Goal: Information Seeking & Learning: Find contact information

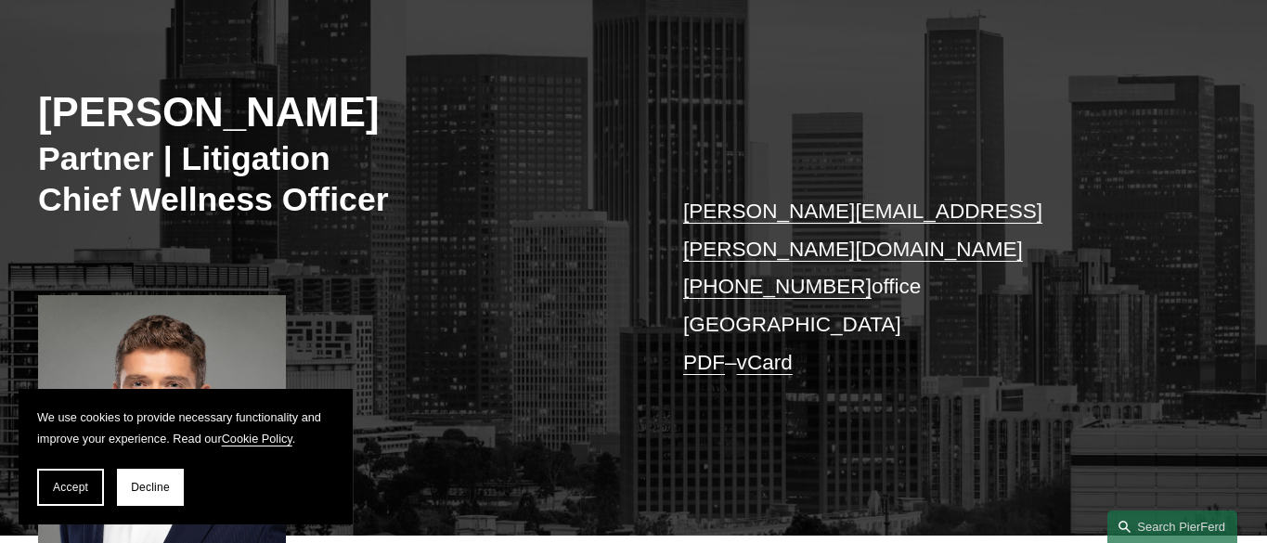
scroll to position [216, 0]
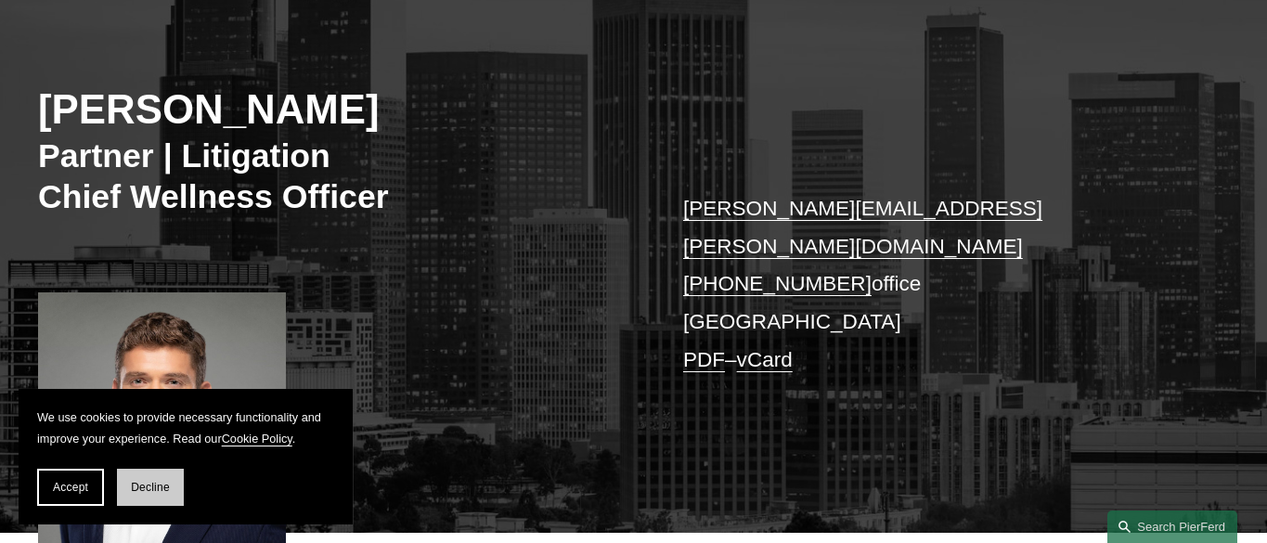
click at [164, 488] on span "Decline" at bounding box center [150, 487] width 39 height 13
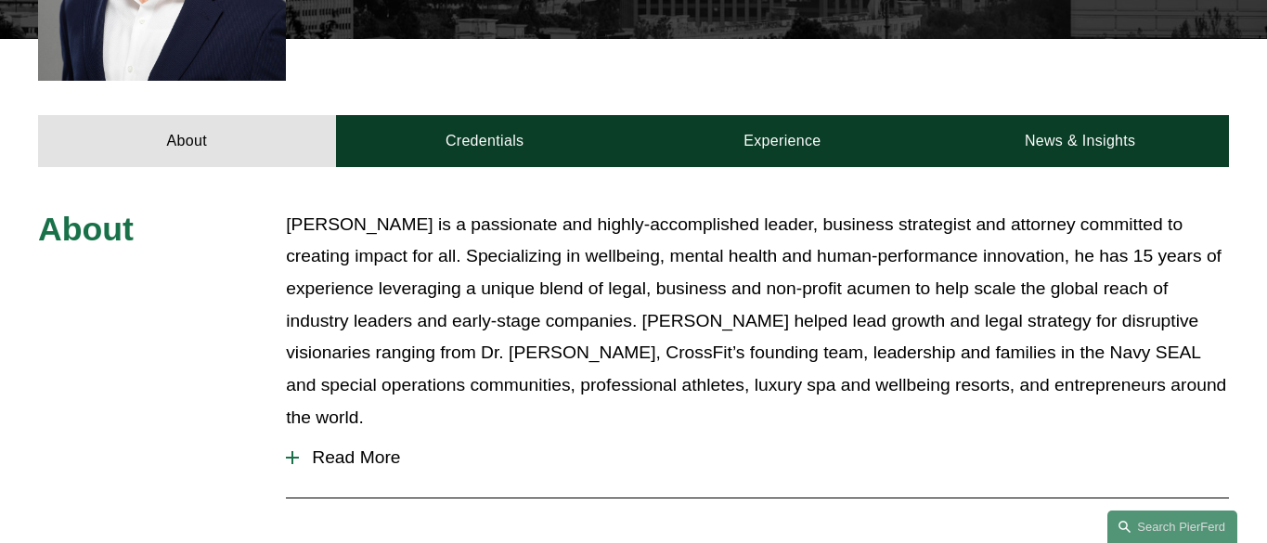
scroll to position [706, 0]
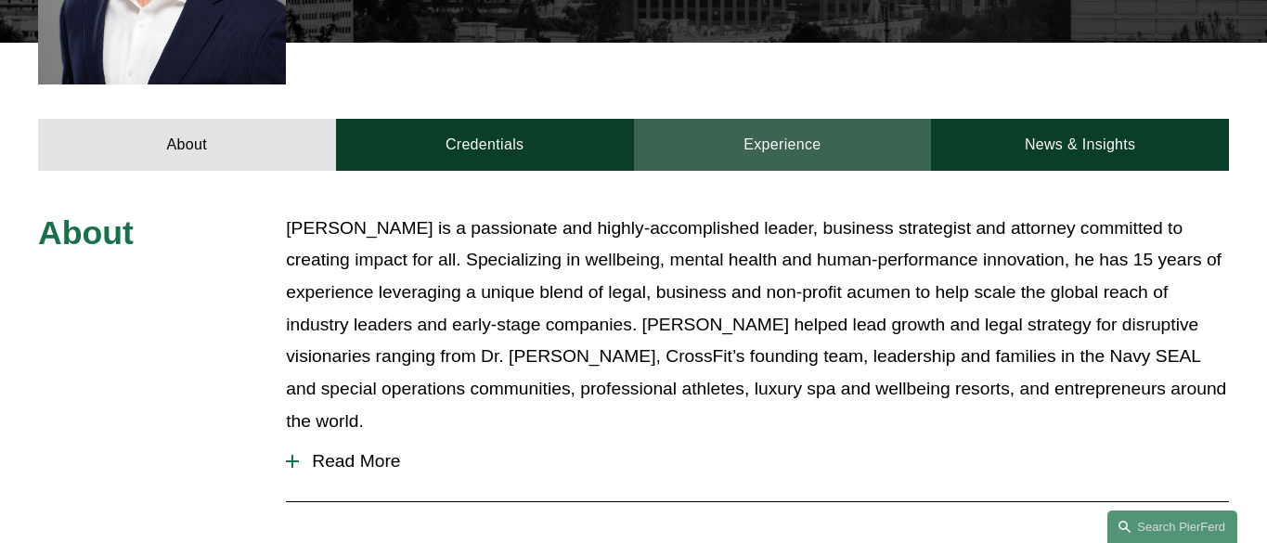
click at [780, 119] on link "Experience" at bounding box center [783, 144] width 298 height 51
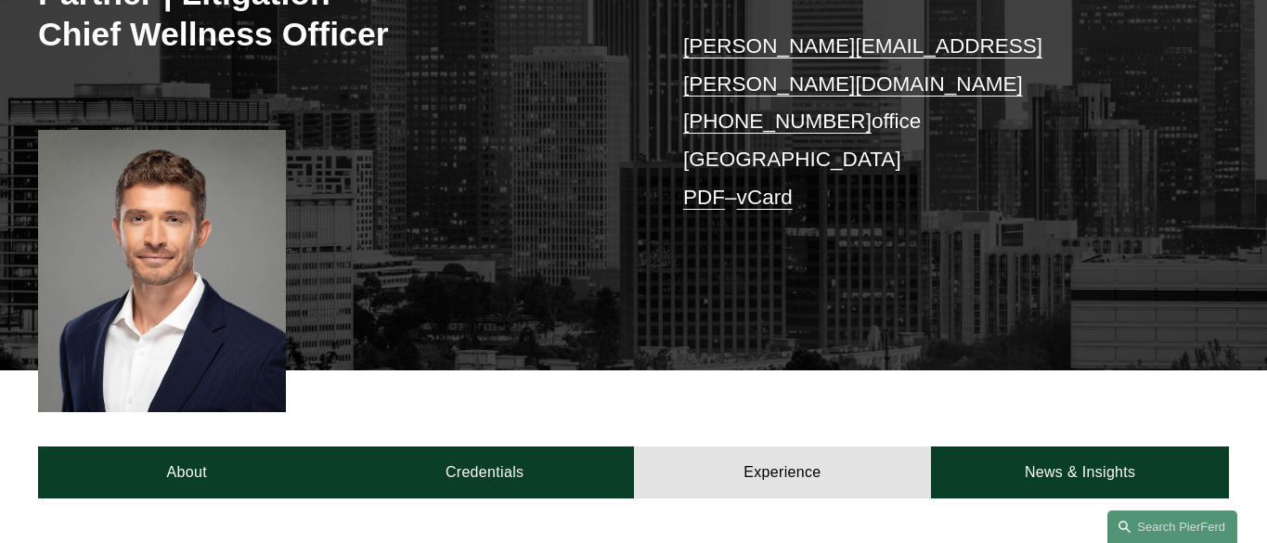
scroll to position [0, 0]
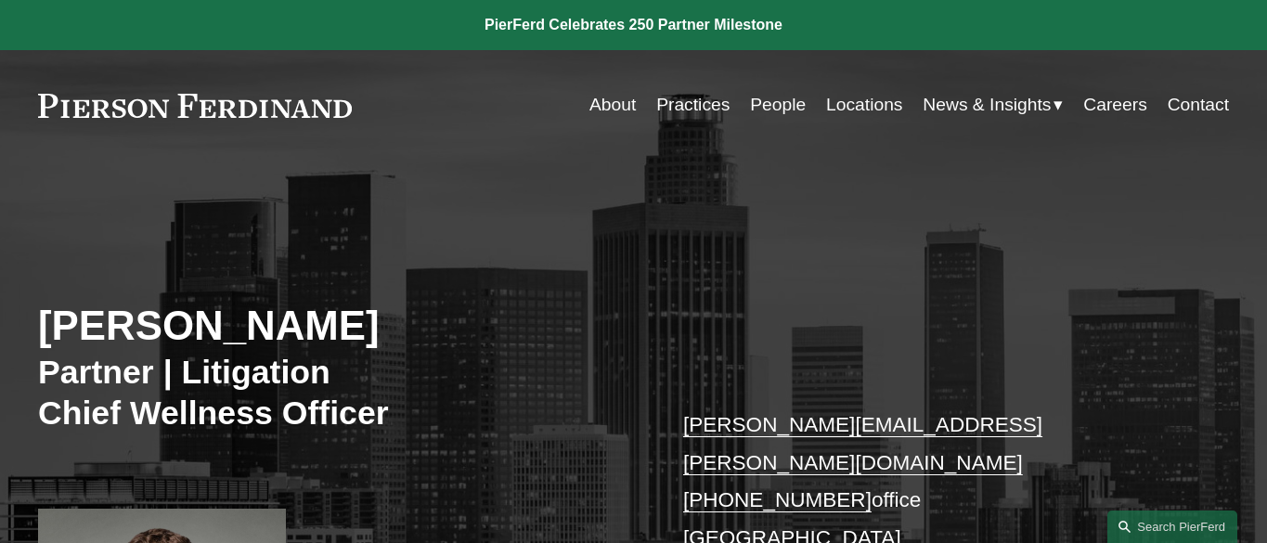
click at [858, 101] on link "Locations" at bounding box center [864, 105] width 76 height 36
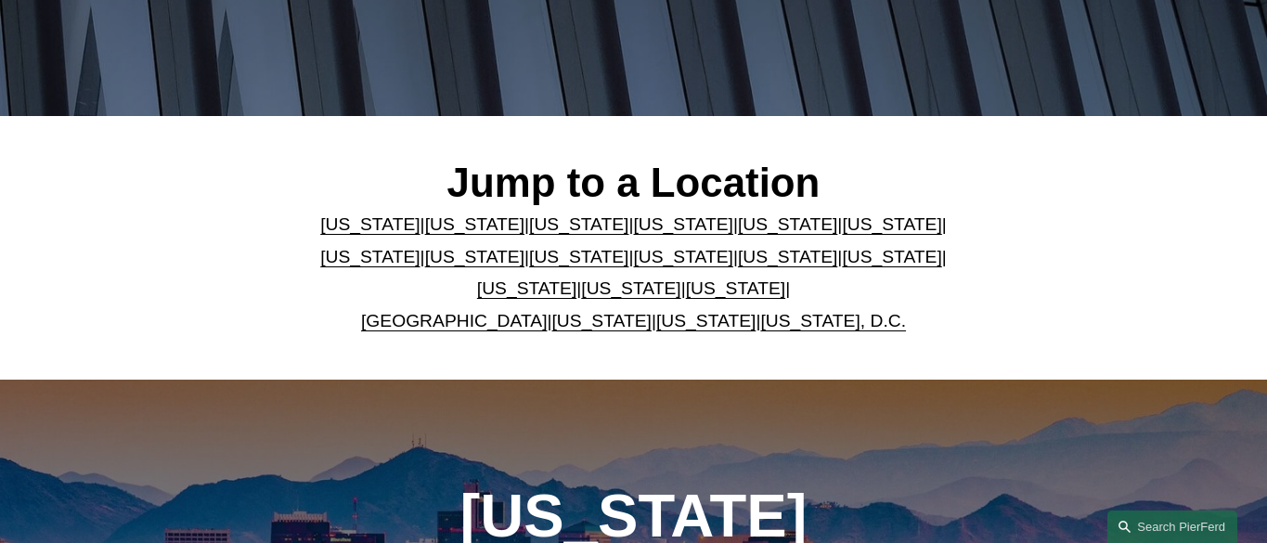
scroll to position [373, 0]
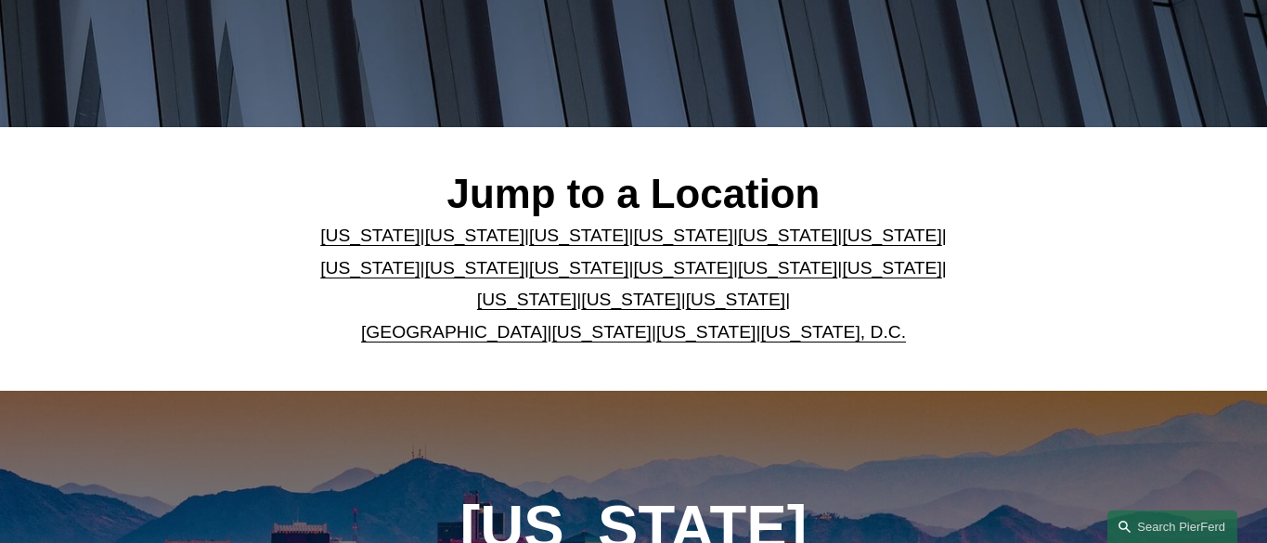
click at [738, 239] on link "Florida" at bounding box center [787, 235] width 99 height 19
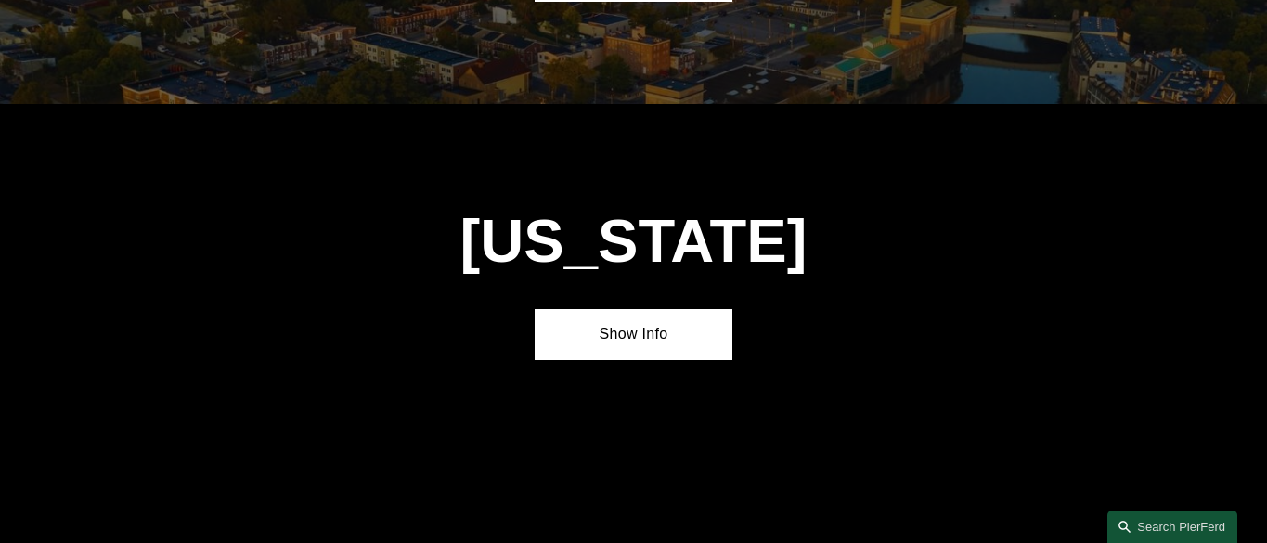
scroll to position [2197, 0]
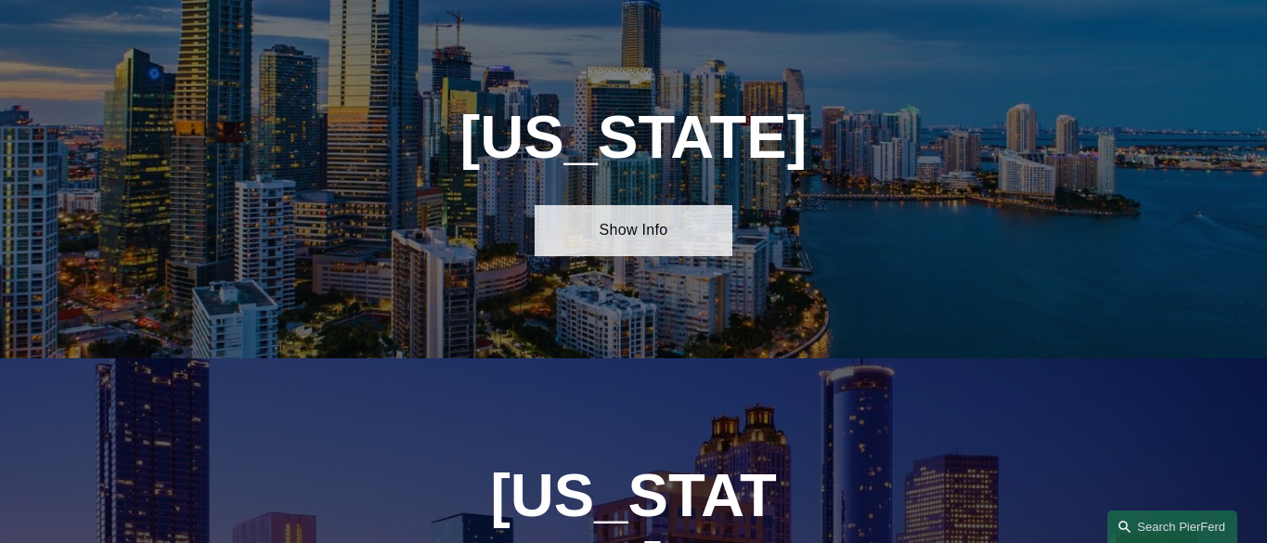
click at [646, 237] on link "Show Info" at bounding box center [634, 230] width 199 height 51
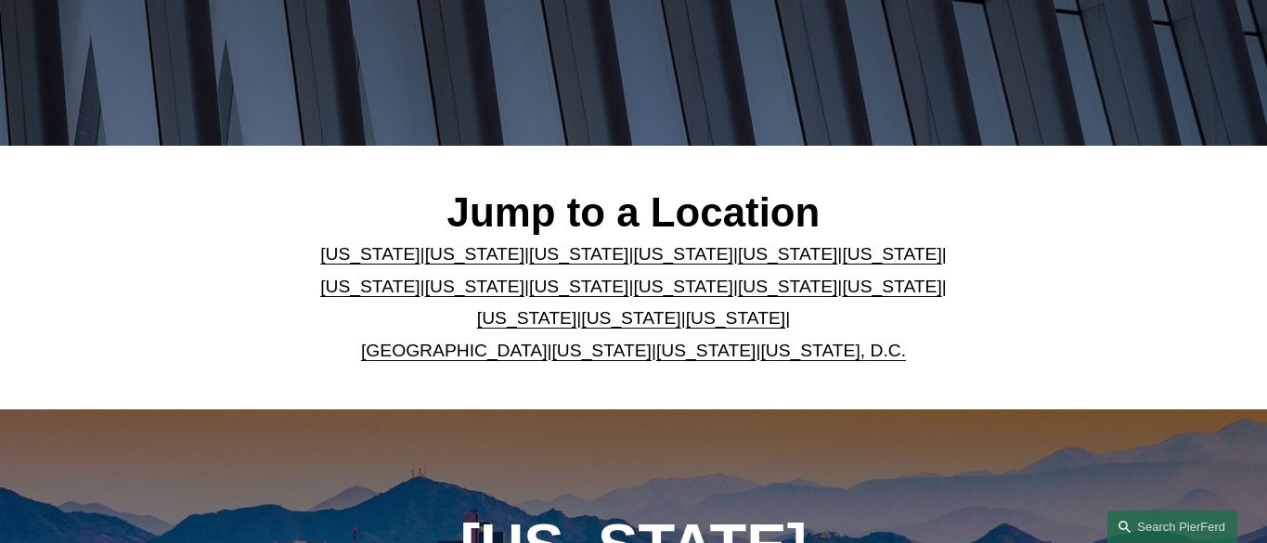
scroll to position [391, 0]
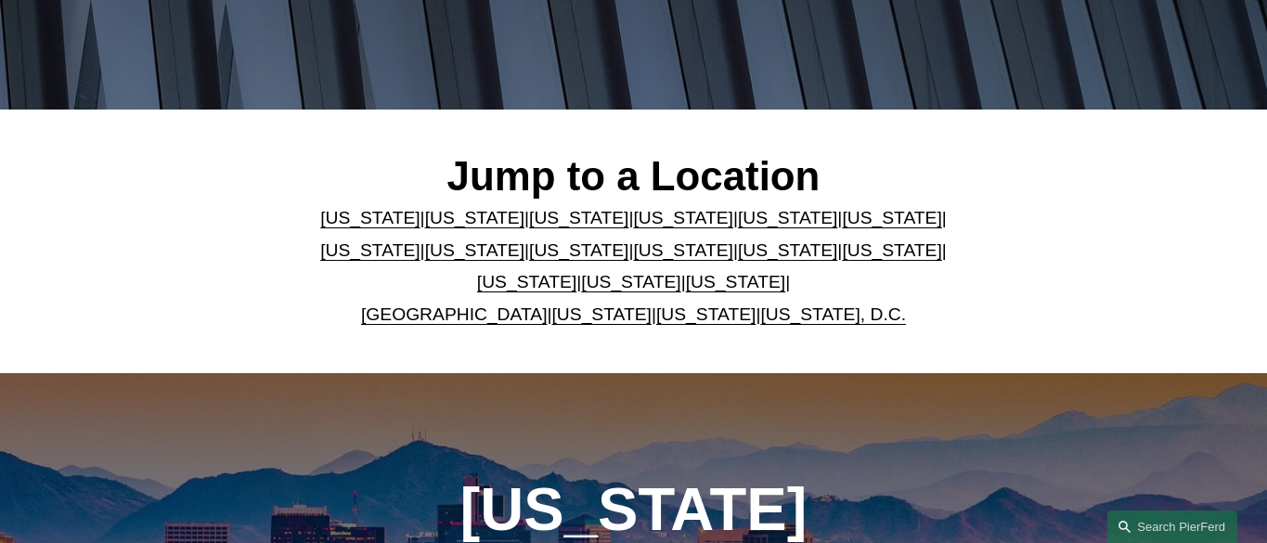
click at [842, 251] on link "[US_STATE]" at bounding box center [891, 249] width 99 height 19
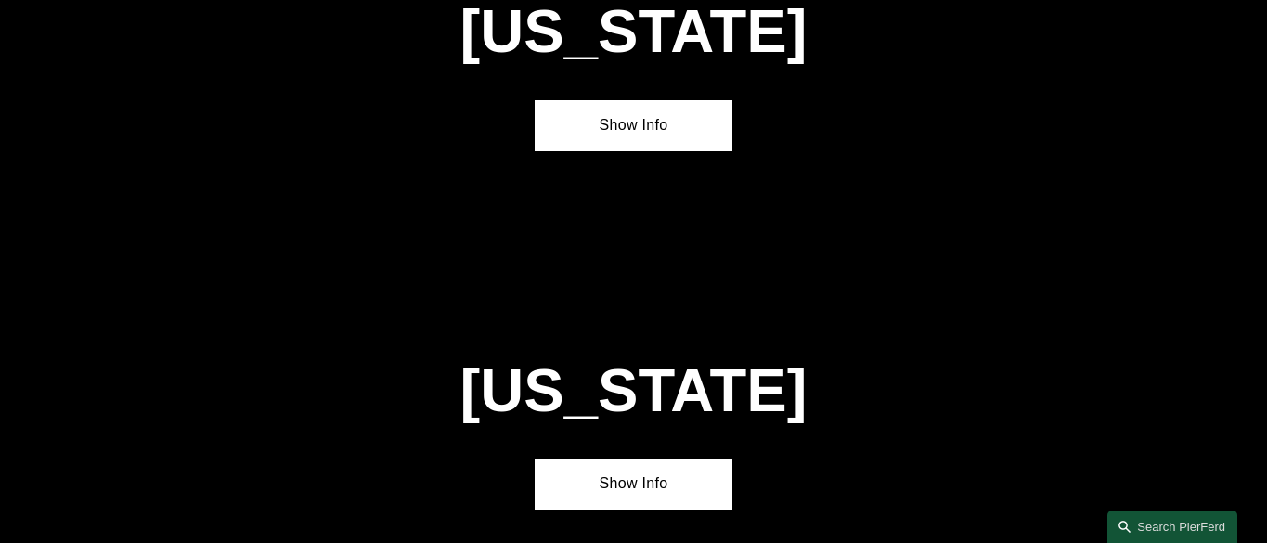
scroll to position [4994, 0]
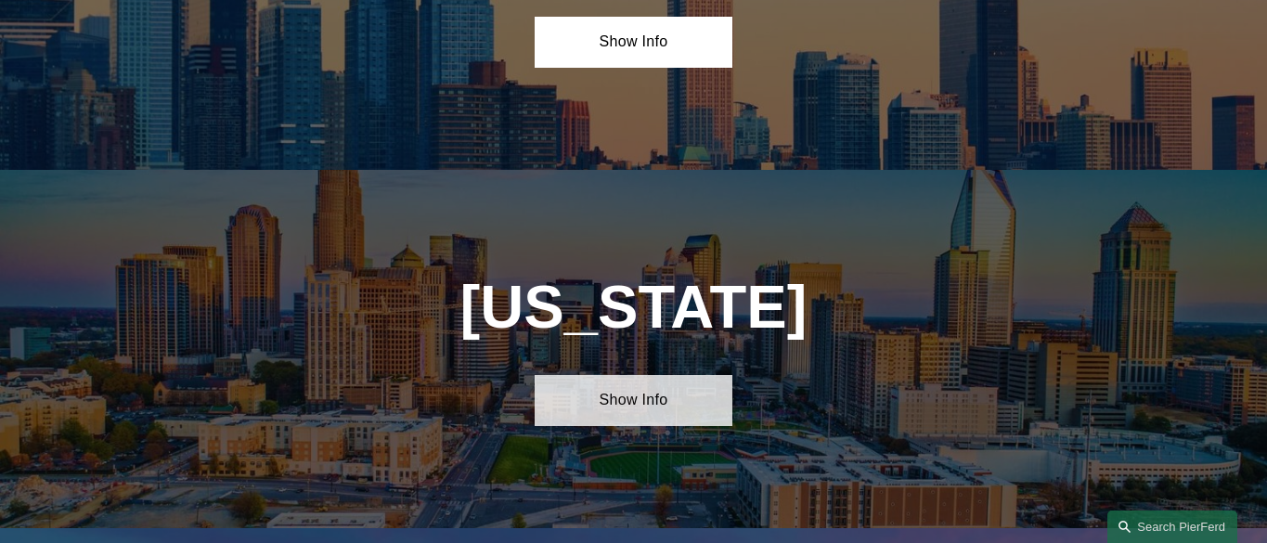
click at [631, 375] on link "Show Info" at bounding box center [634, 400] width 199 height 51
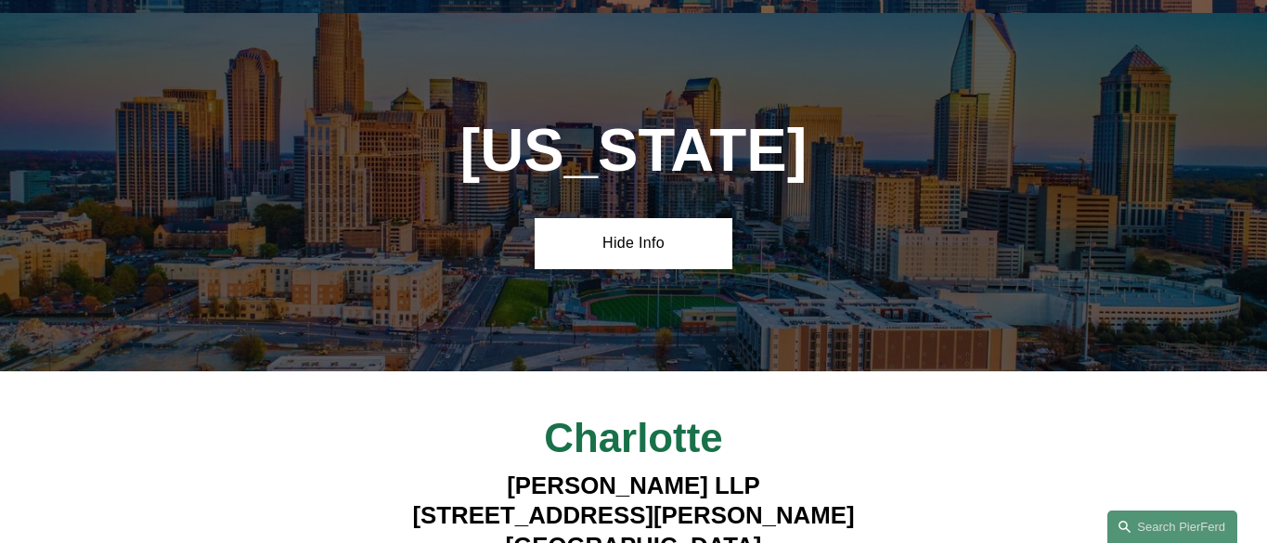
scroll to position [5160, 0]
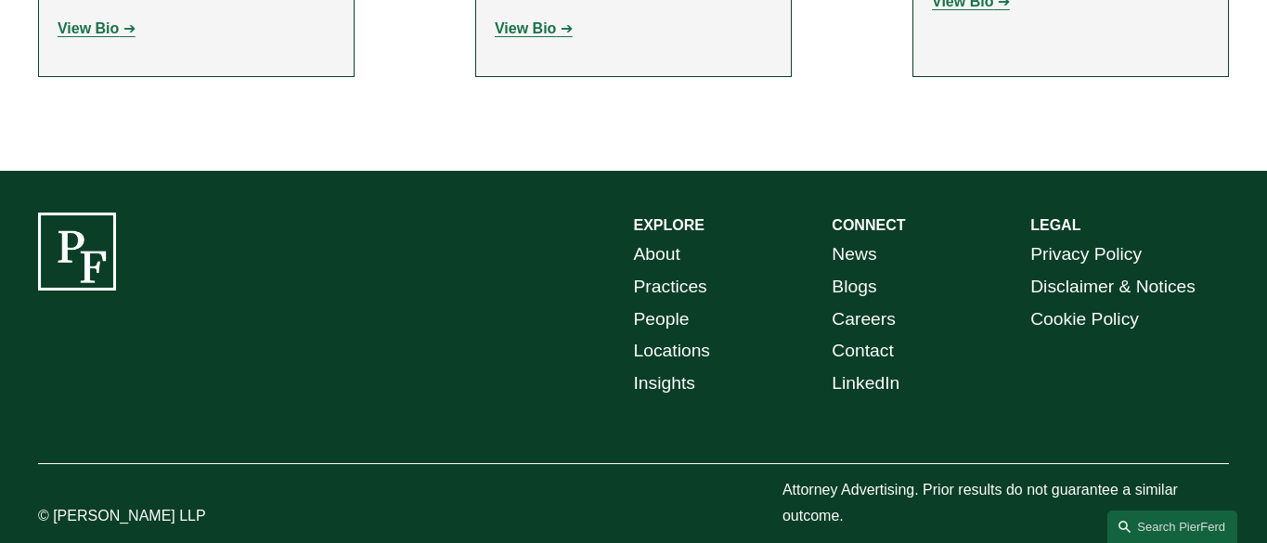
scroll to position [943, 0]
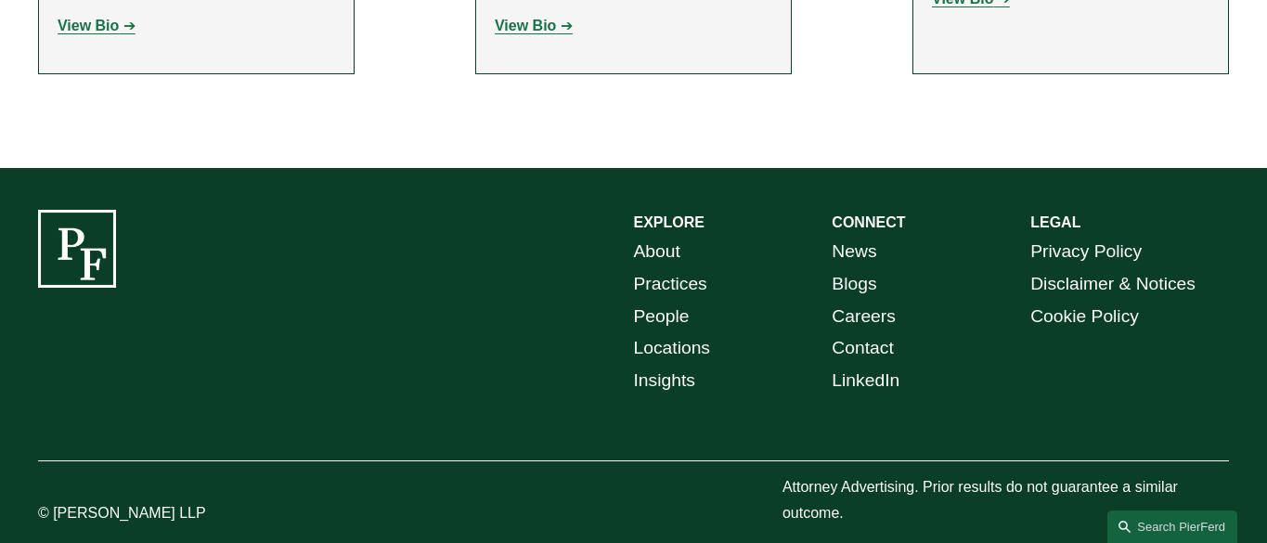
click at [652, 301] on link "People" at bounding box center [662, 317] width 56 height 32
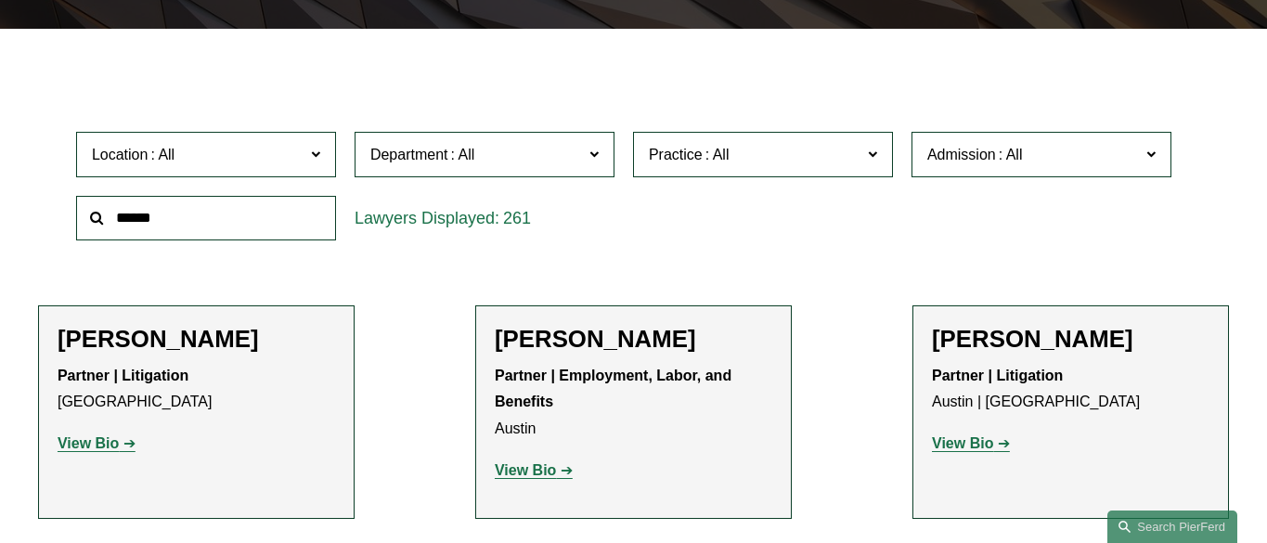
scroll to position [474, 0]
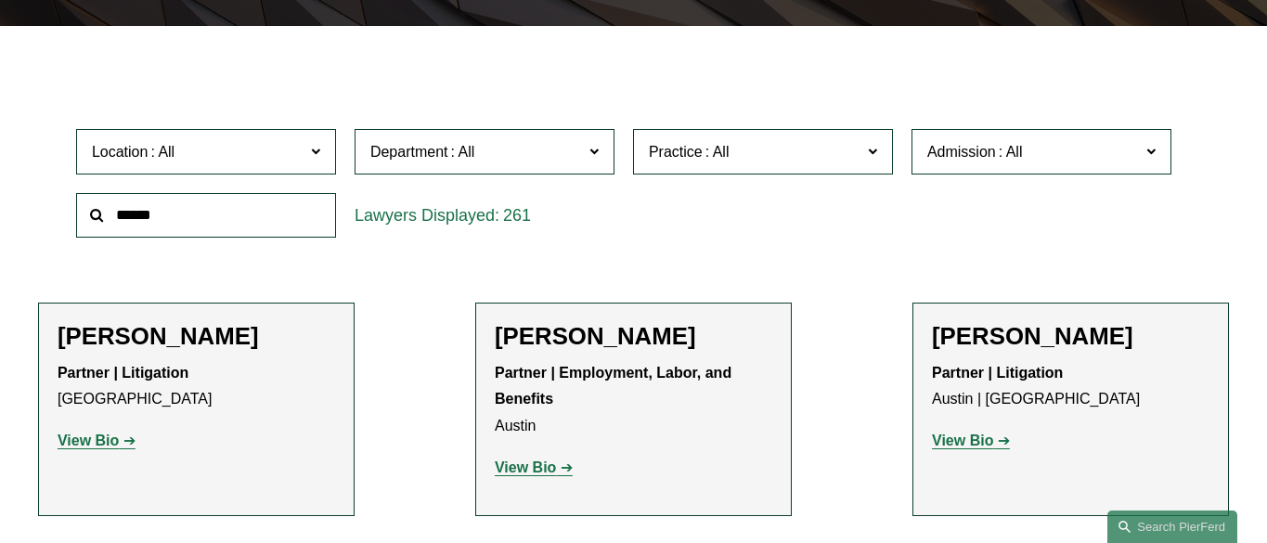
click at [269, 213] on input "text" at bounding box center [206, 215] width 260 height 45
type input "****"
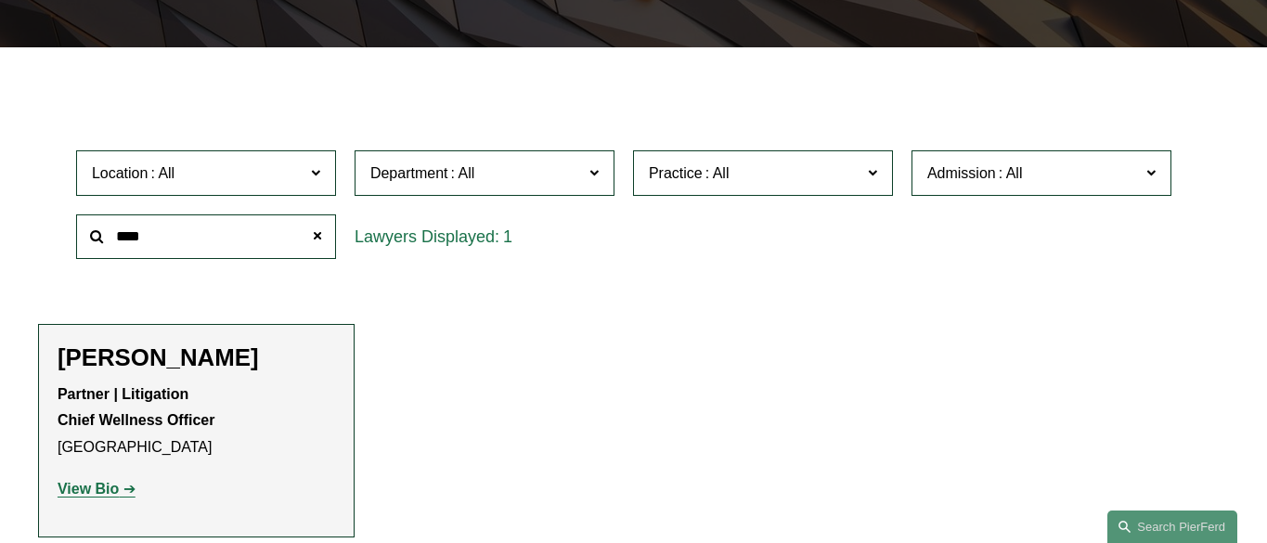
scroll to position [438, 0]
